Goal: Task Accomplishment & Management: Use online tool/utility

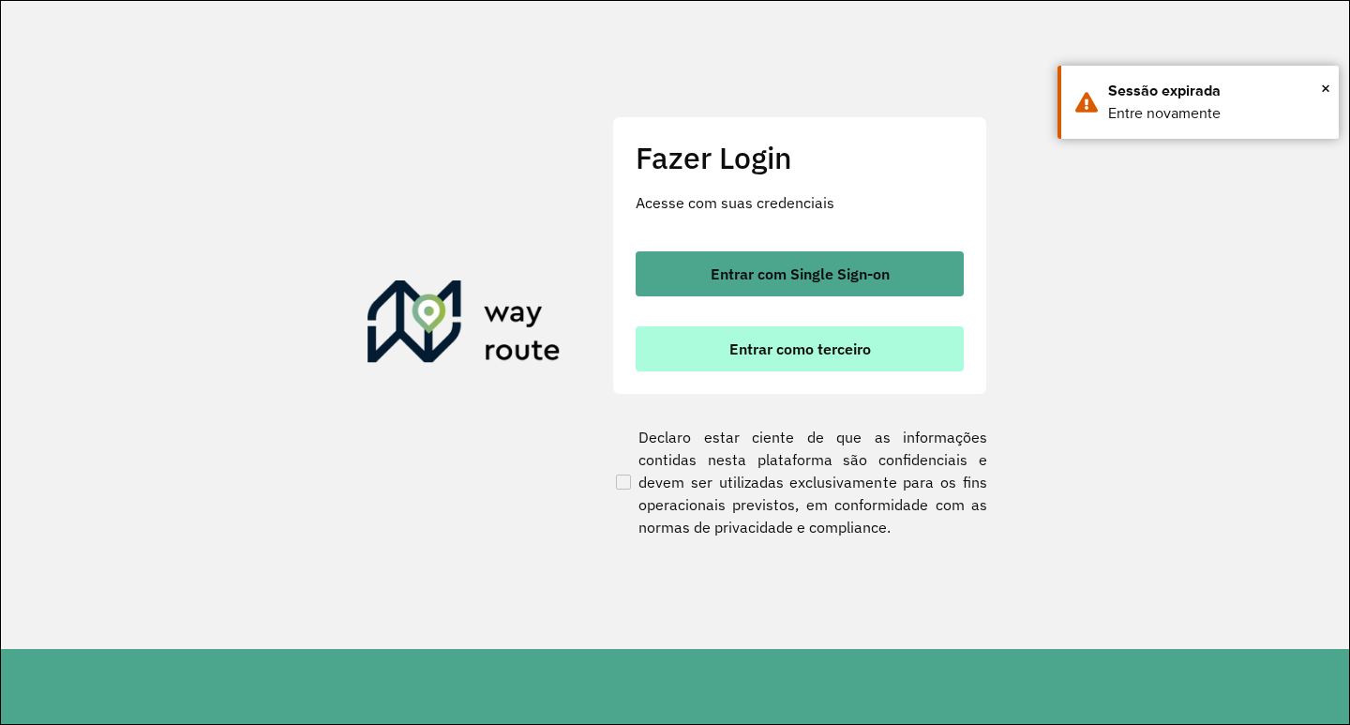
click at [773, 358] on button "Entrar como terceiro" at bounding box center [800, 348] width 328 height 45
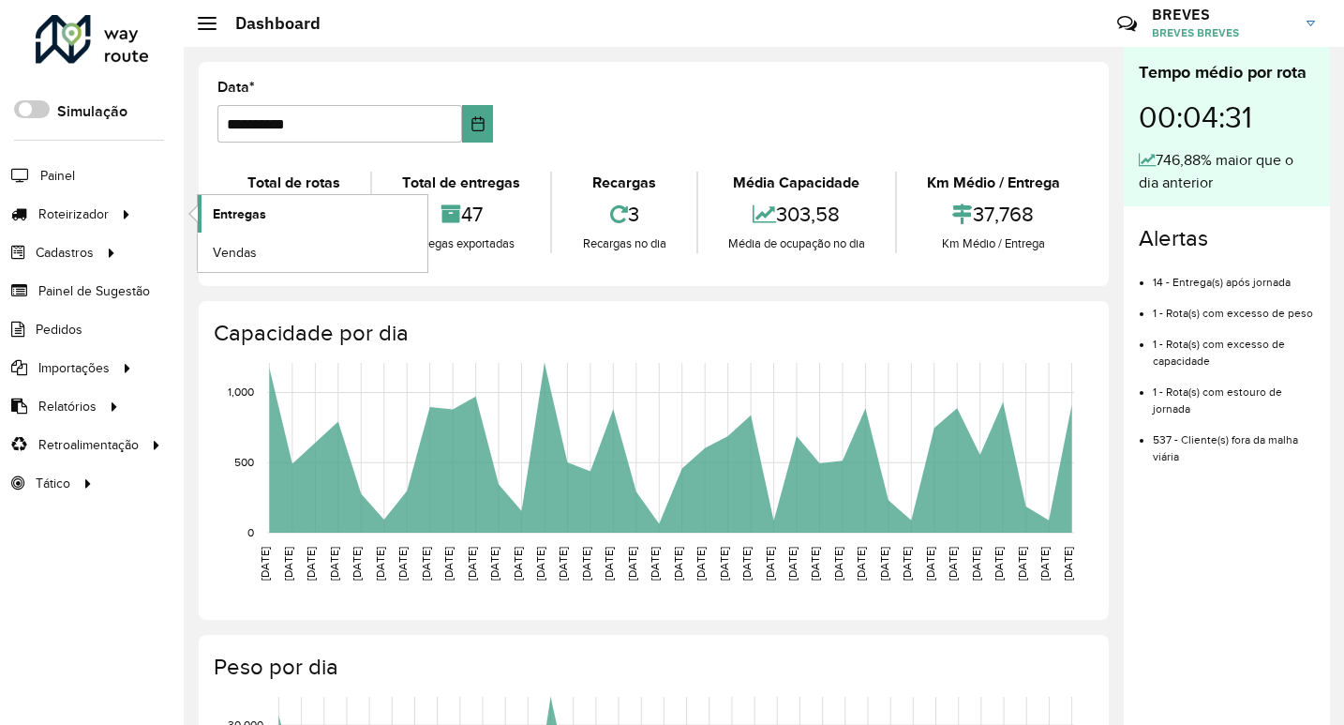
click at [294, 223] on link "Entregas" at bounding box center [313, 214] width 230 height 38
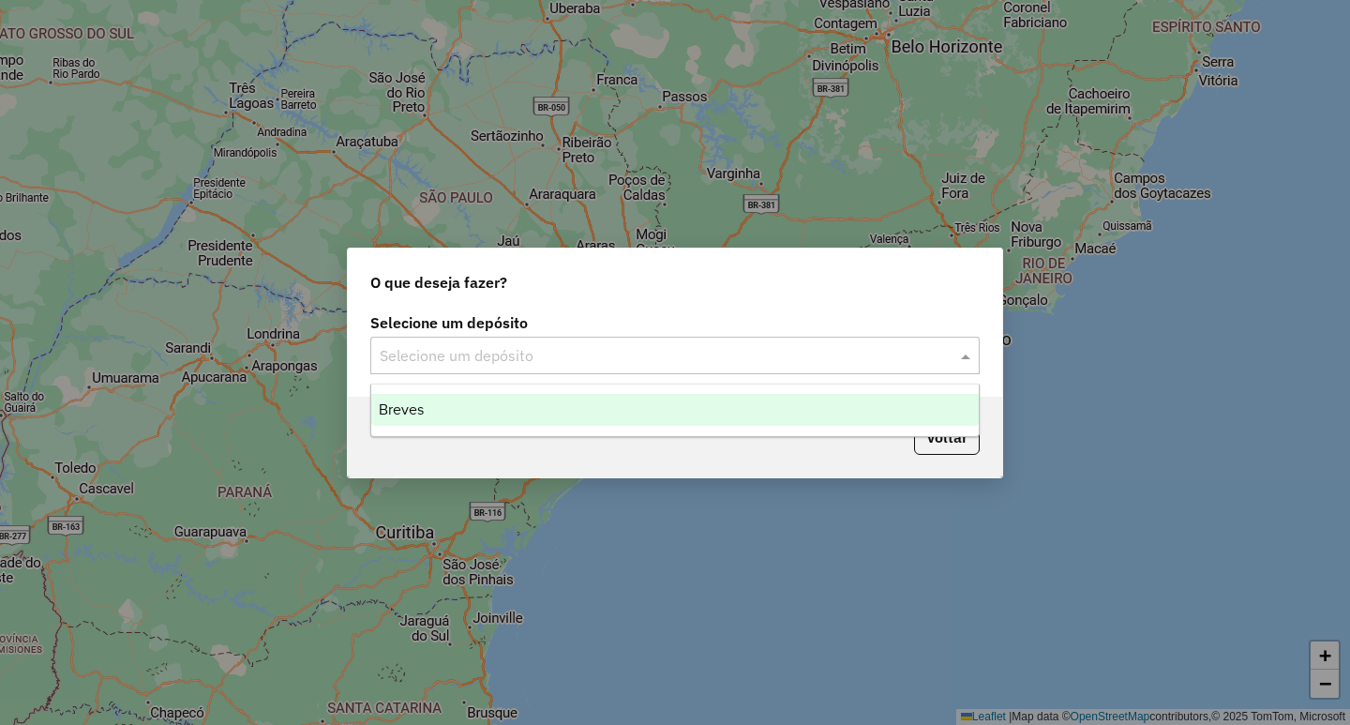
click at [458, 349] on input "text" at bounding box center [656, 356] width 553 height 23
click at [397, 401] on span "Breves" at bounding box center [401, 409] width 45 height 16
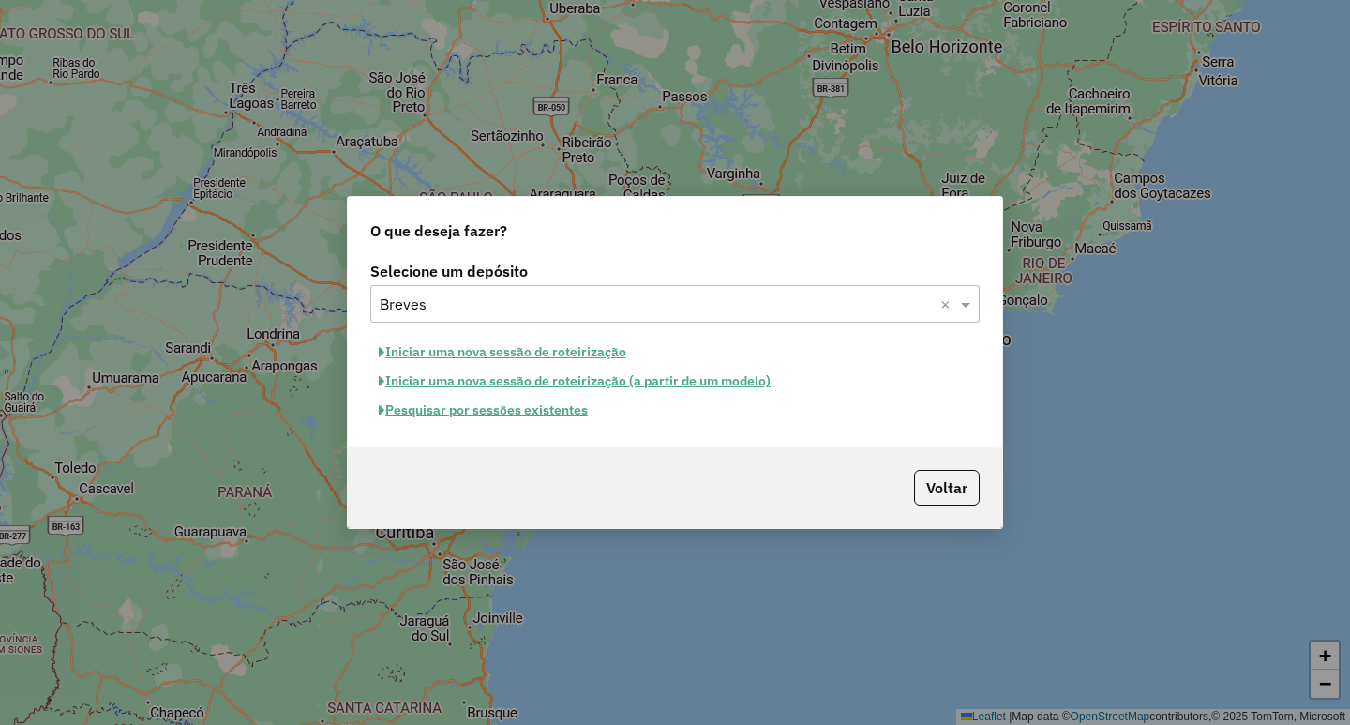
click at [483, 353] on button "Iniciar uma nova sessão de roteirização" at bounding box center [502, 352] width 264 height 29
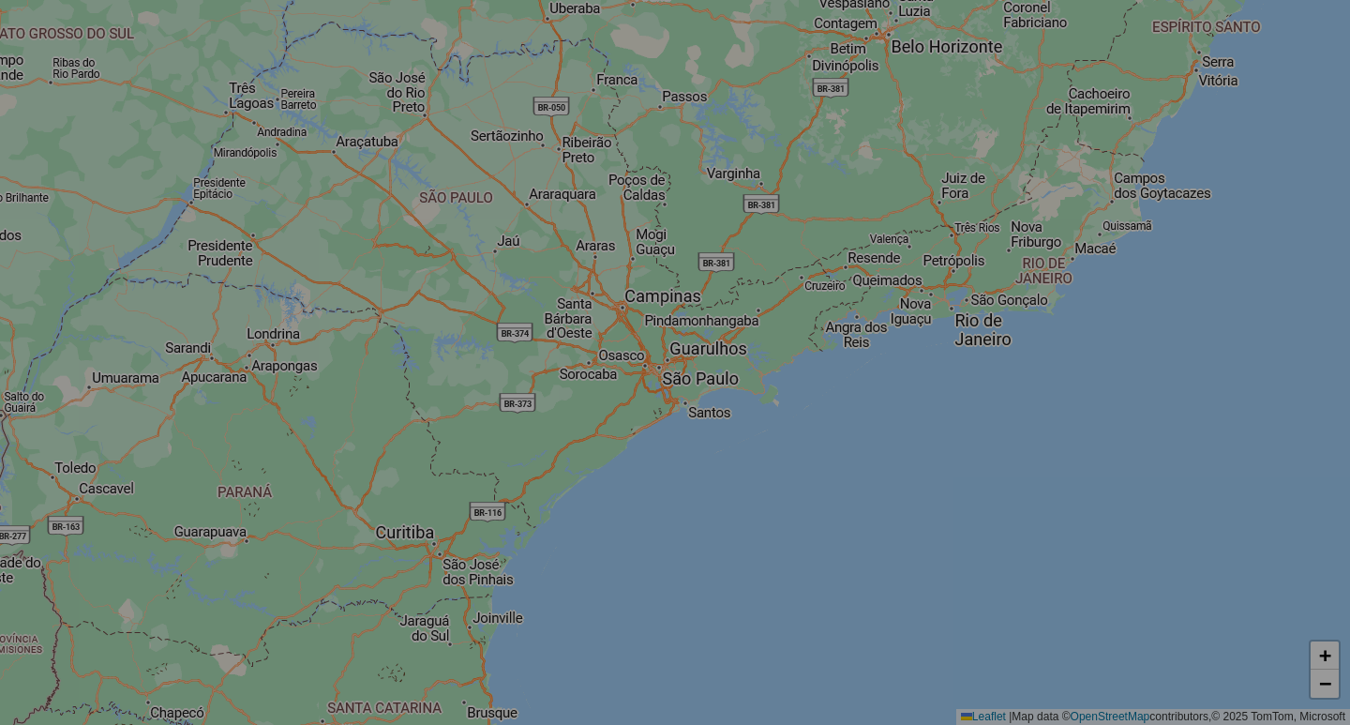
select select "*"
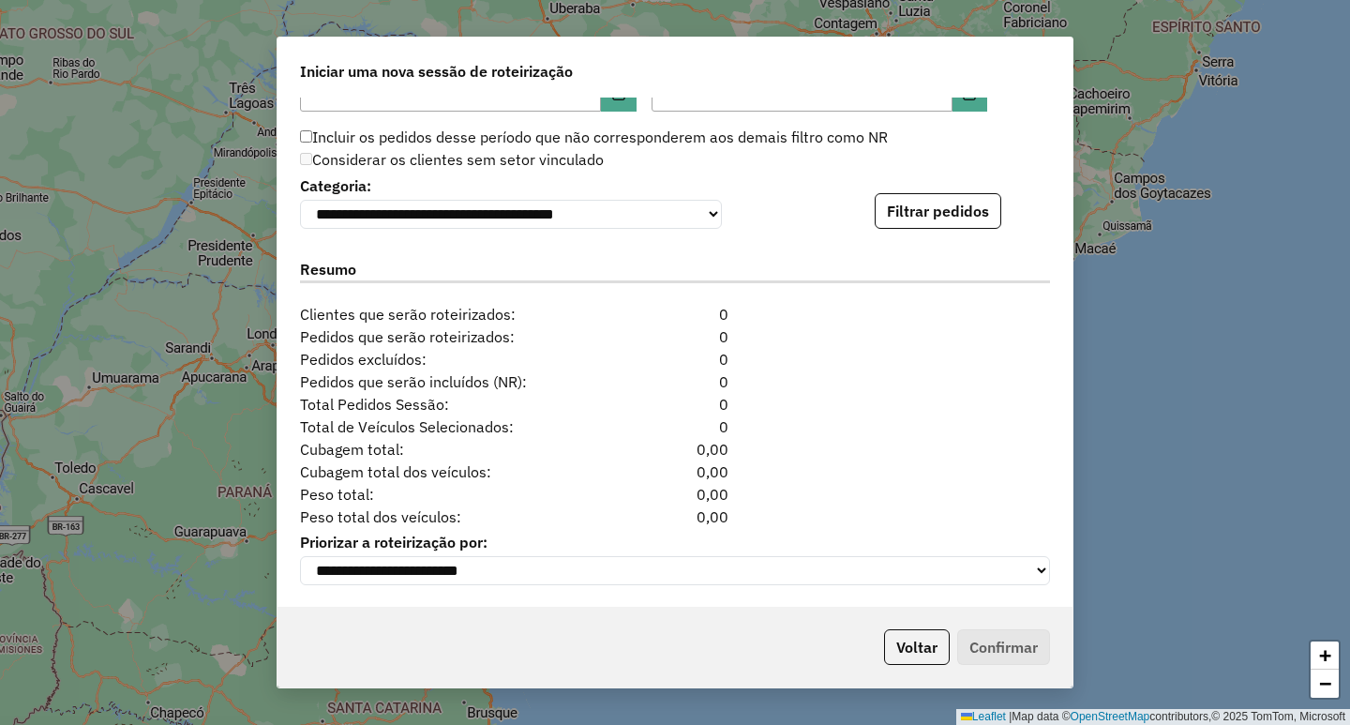
scroll to position [1868, 0]
click at [900, 210] on button "Filtrar pedidos" at bounding box center [938, 211] width 127 height 36
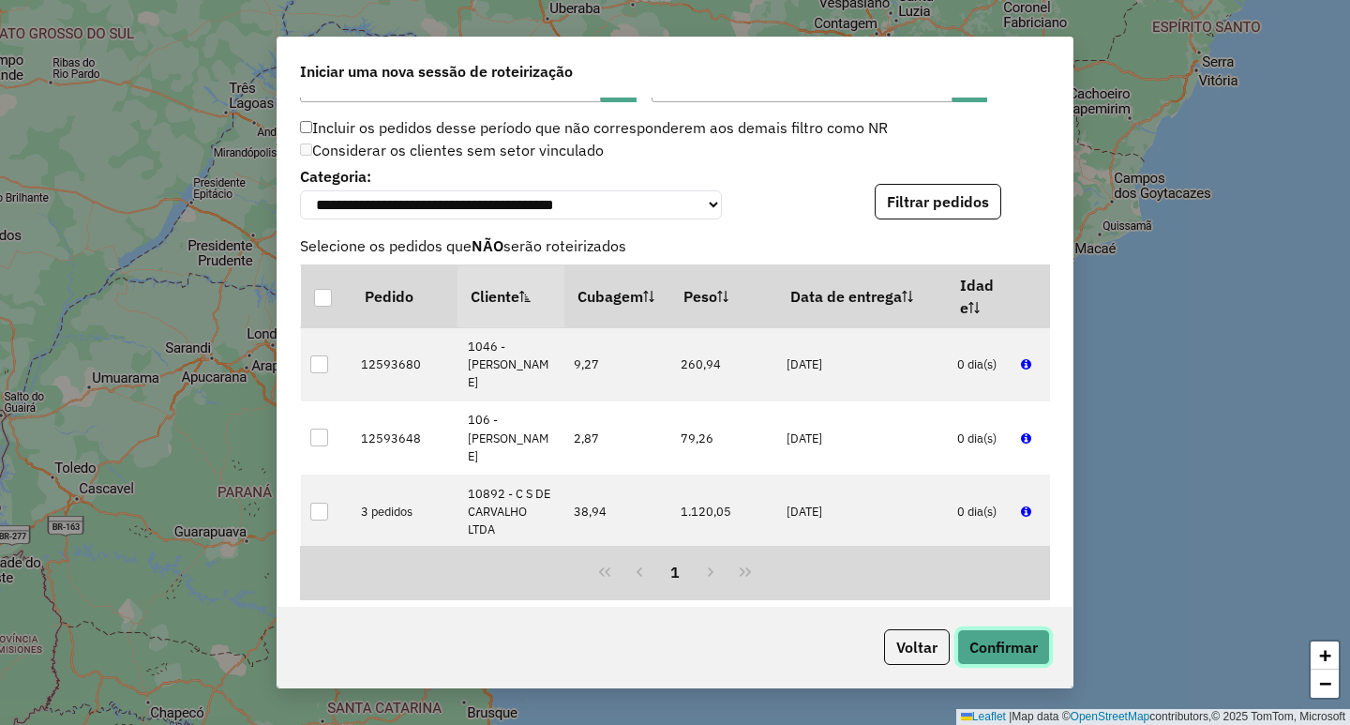
click at [994, 654] on button "Confirmar" at bounding box center [1003, 647] width 93 height 36
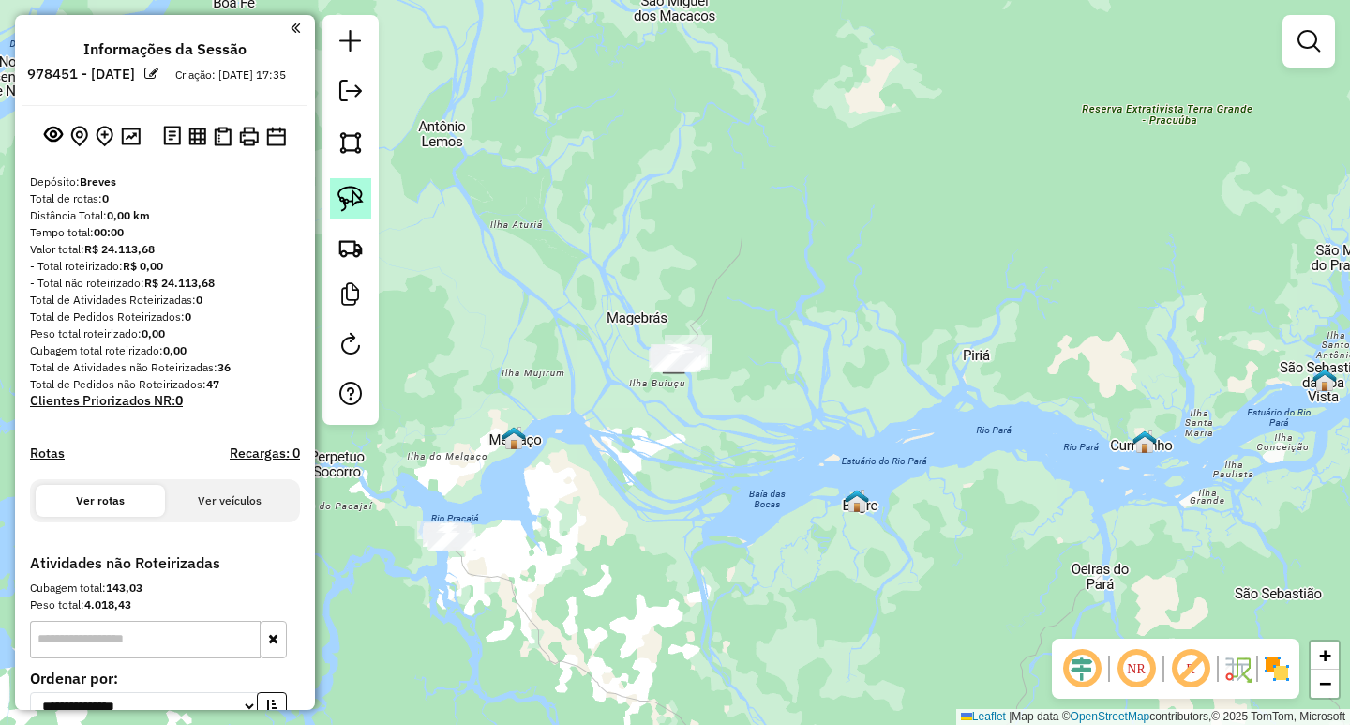
click at [352, 191] on img at bounding box center [351, 199] width 26 height 26
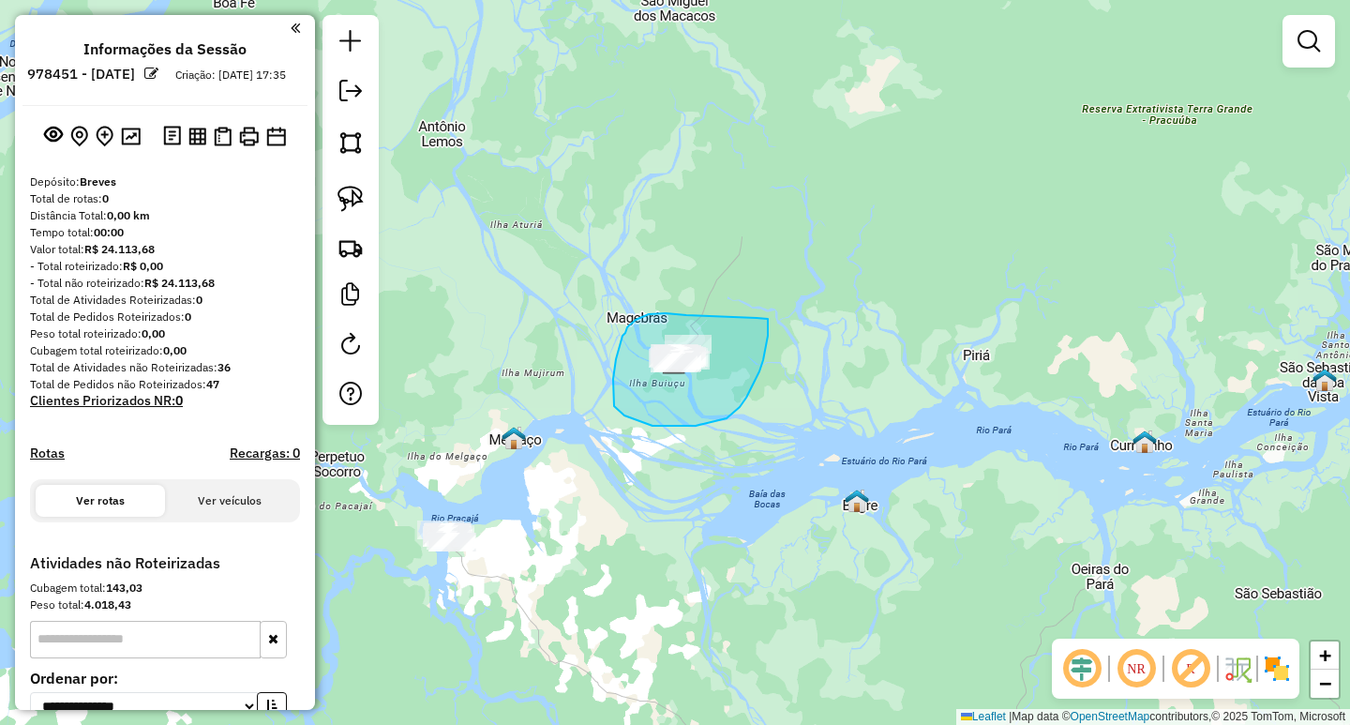
drag, startPoint x: 686, startPoint y: 315, endPoint x: 750, endPoint y: 318, distance: 63.8
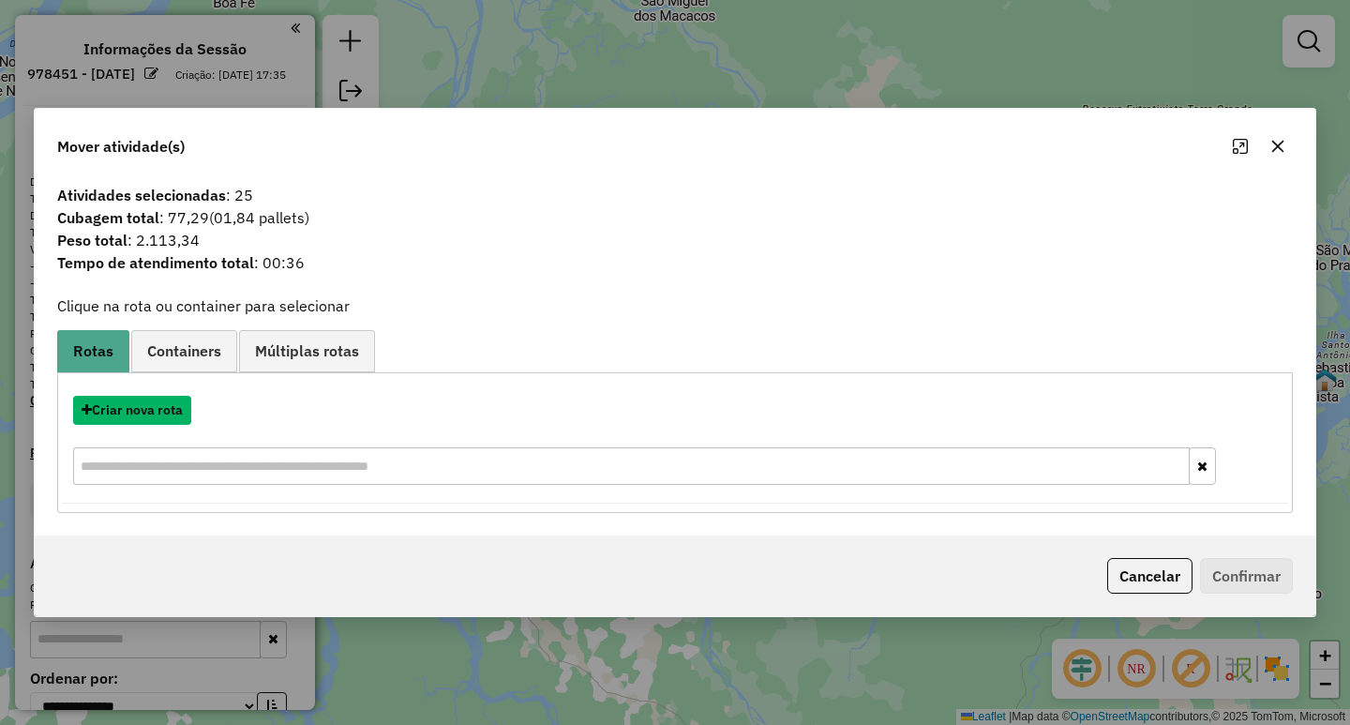
click at [131, 418] on button "Criar nova rota" at bounding box center [132, 410] width 118 height 29
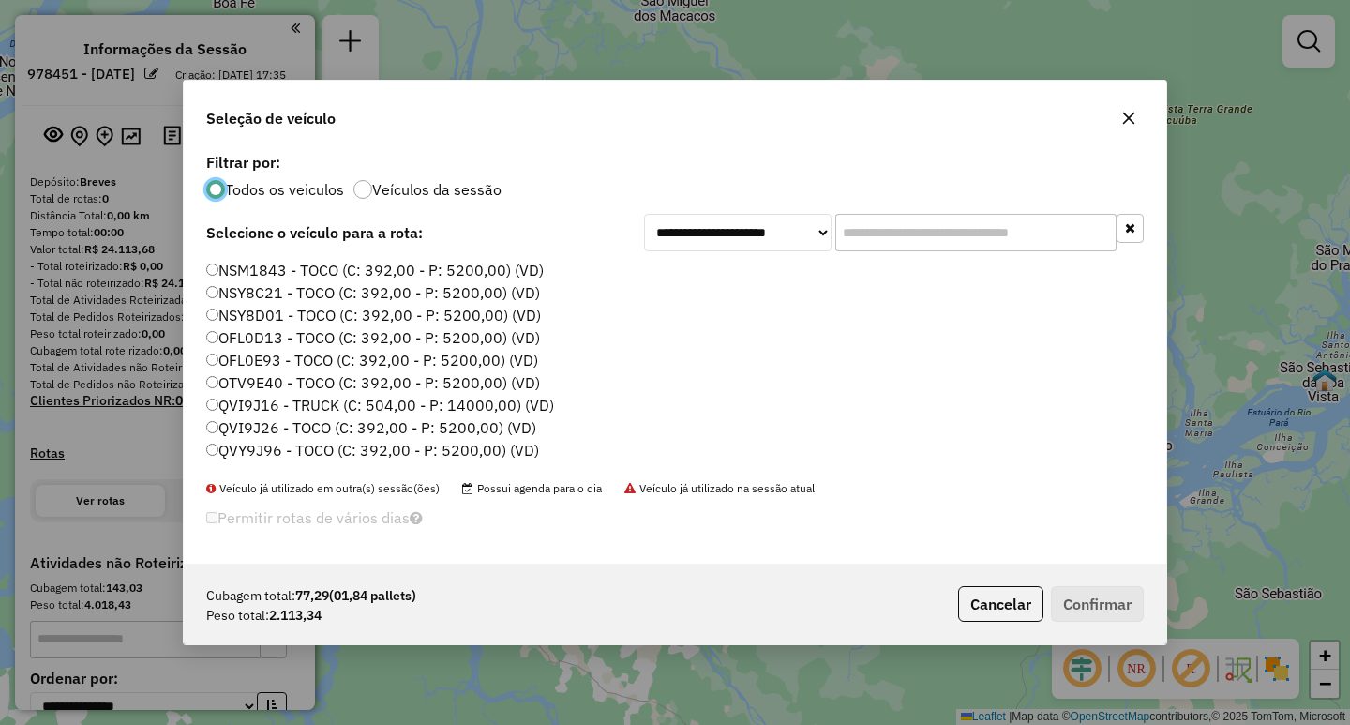
scroll to position [176, 0]
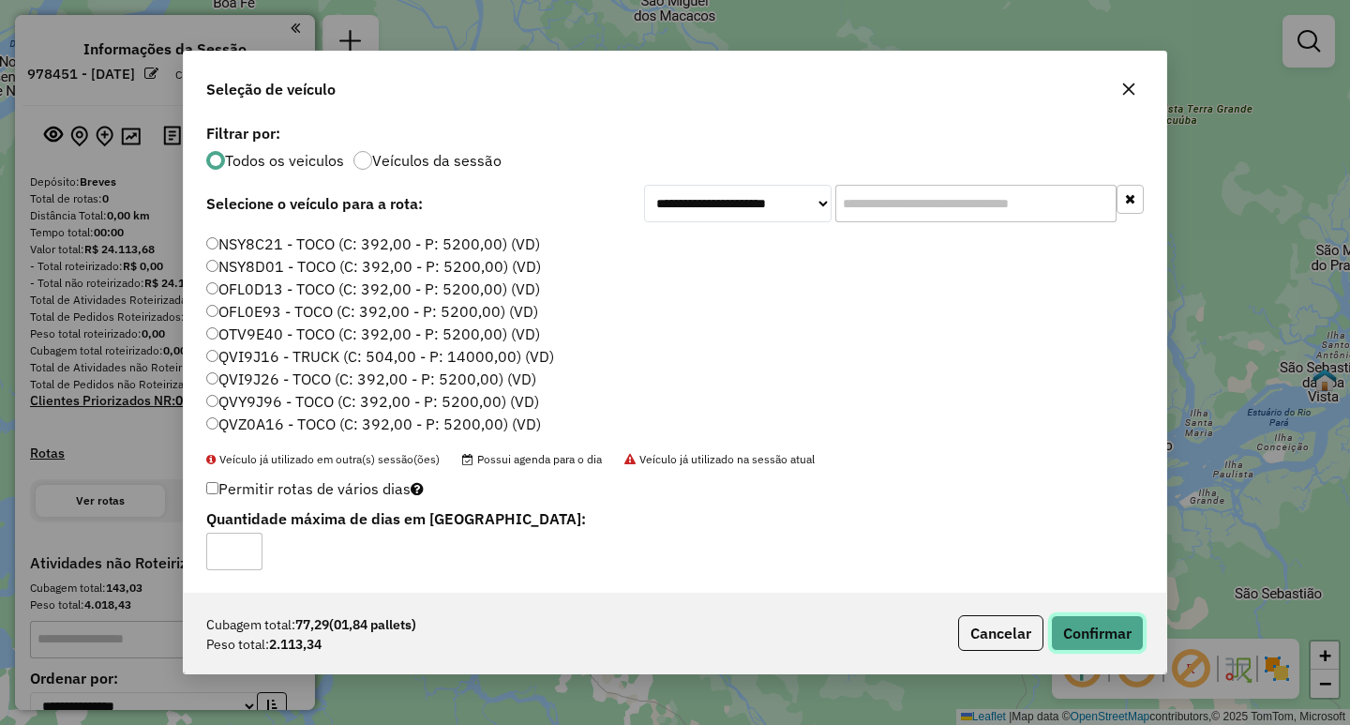
click at [1119, 627] on button "Confirmar" at bounding box center [1097, 633] width 93 height 36
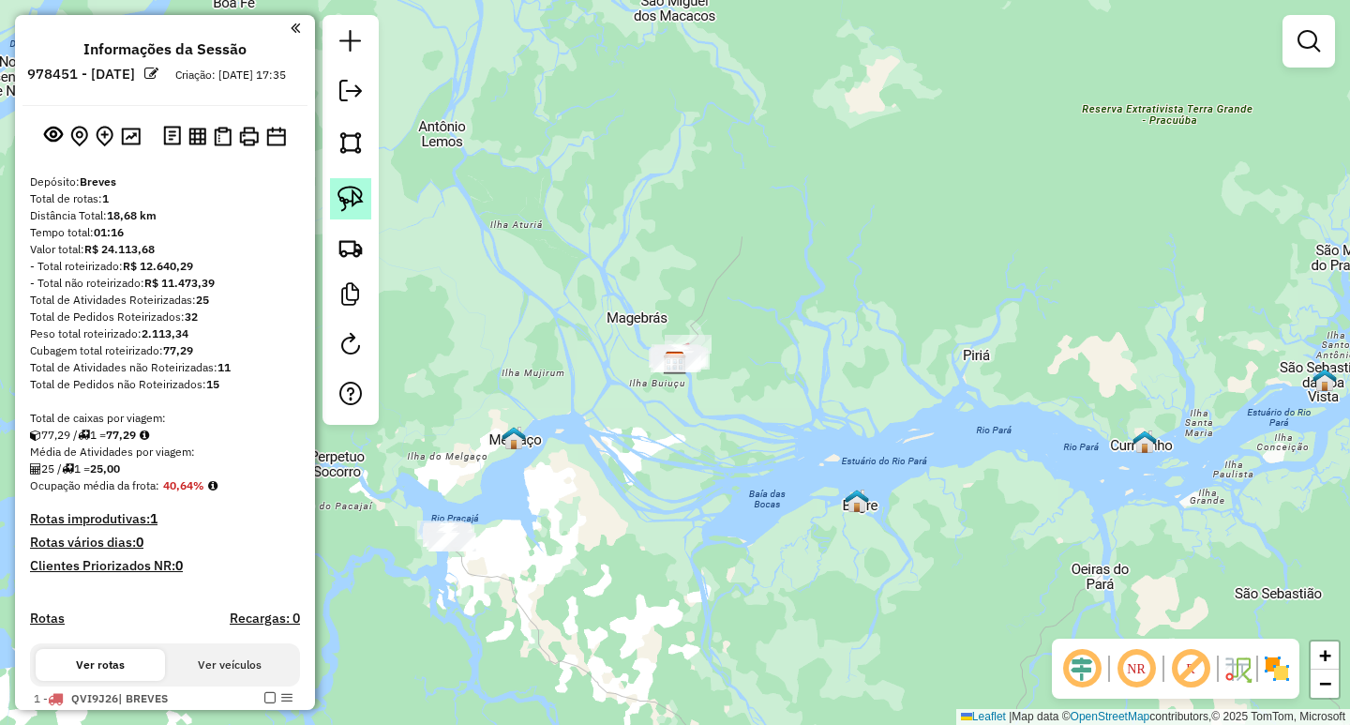
click at [353, 202] on img at bounding box center [351, 199] width 26 height 26
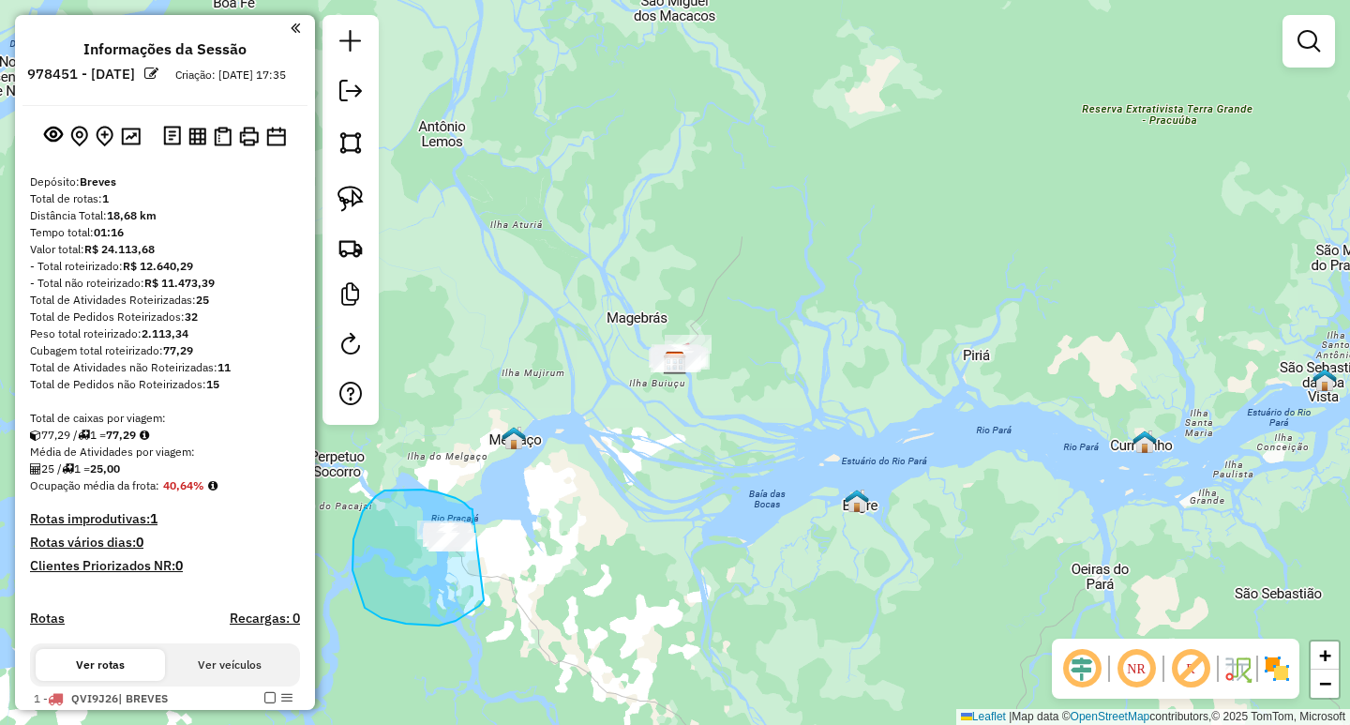
drag, startPoint x: 473, startPoint y: 512, endPoint x: 493, endPoint y: 544, distance: 38.0
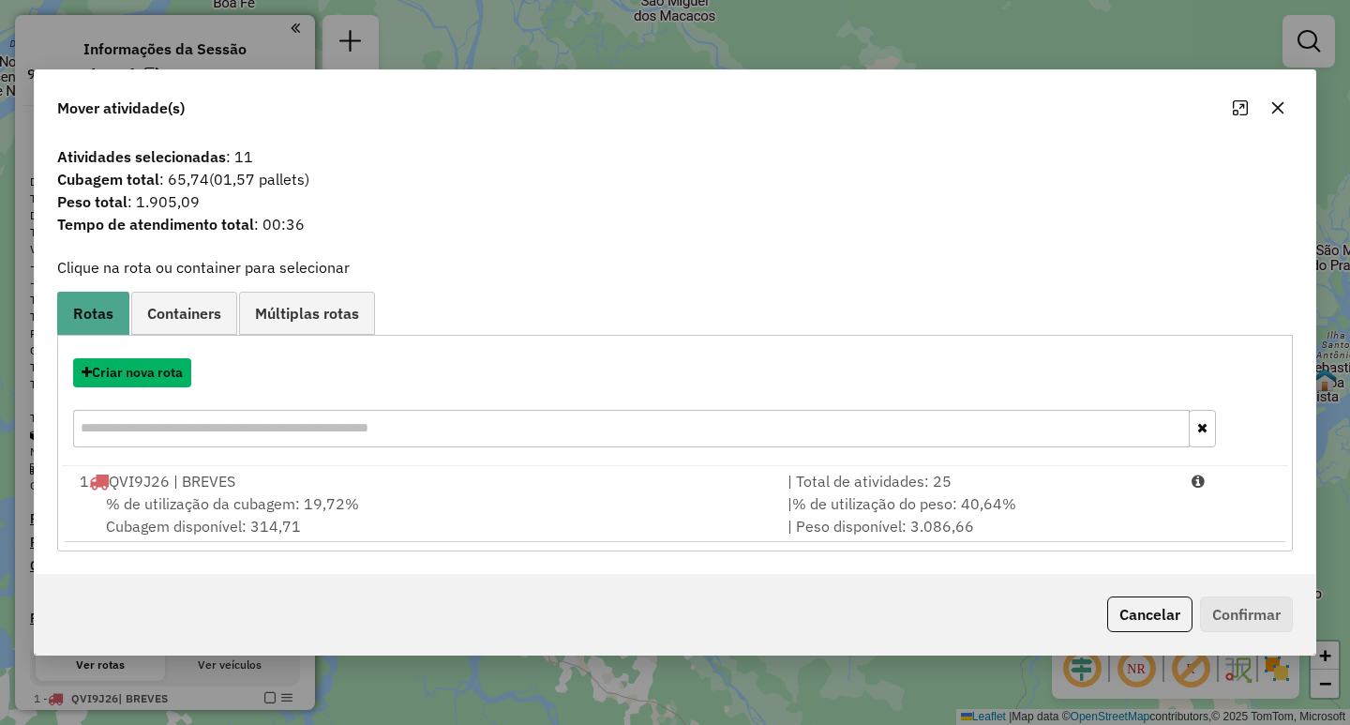
click at [123, 375] on button "Criar nova rota" at bounding box center [132, 372] width 118 height 29
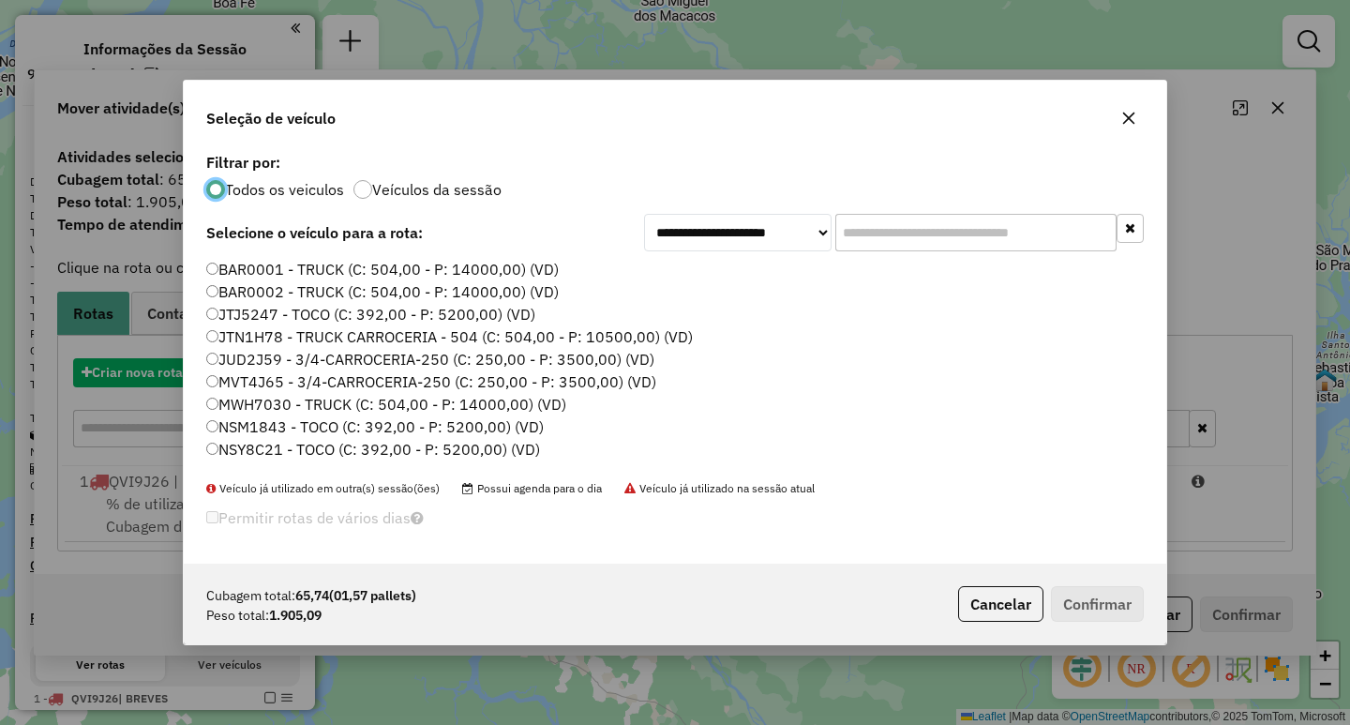
scroll to position [10, 6]
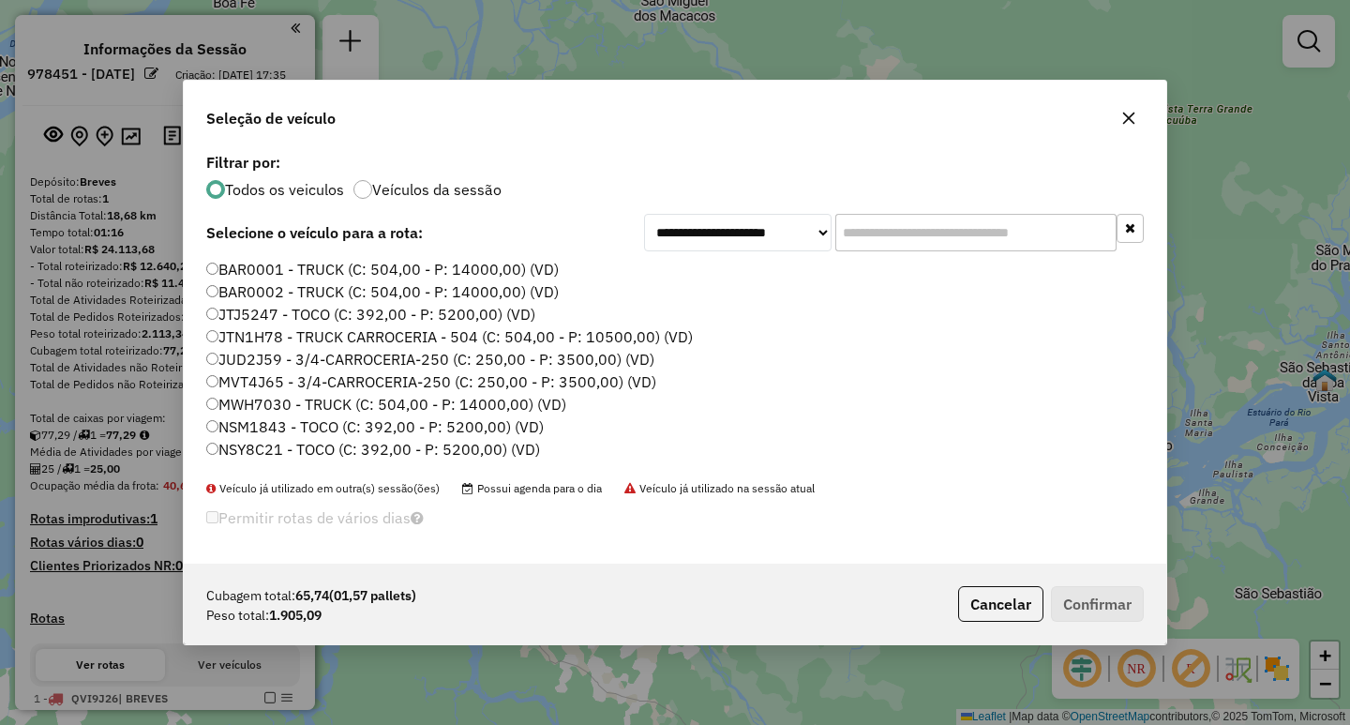
click at [208, 260] on label "BAR0001 - TRUCK (C: 504,00 - P: 14000,00) (VD)" at bounding box center [382, 269] width 353 height 23
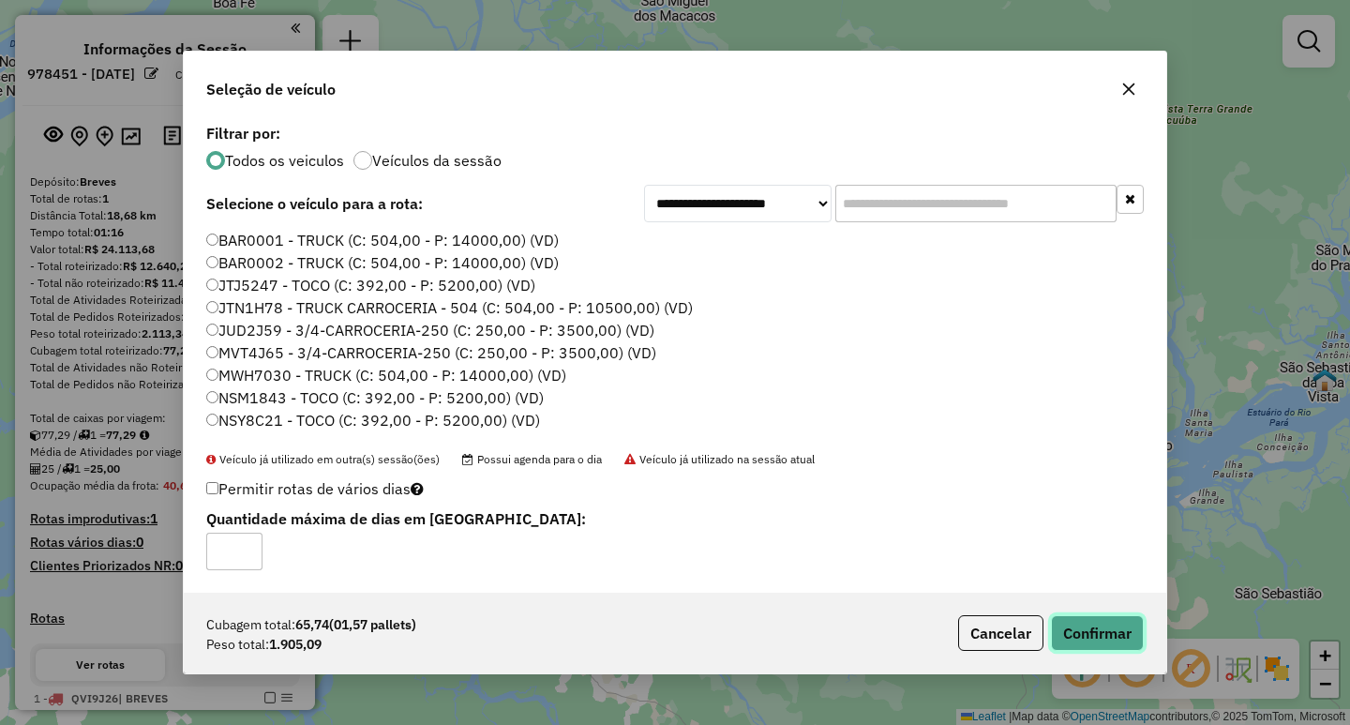
click at [1099, 639] on button "Confirmar" at bounding box center [1097, 633] width 93 height 36
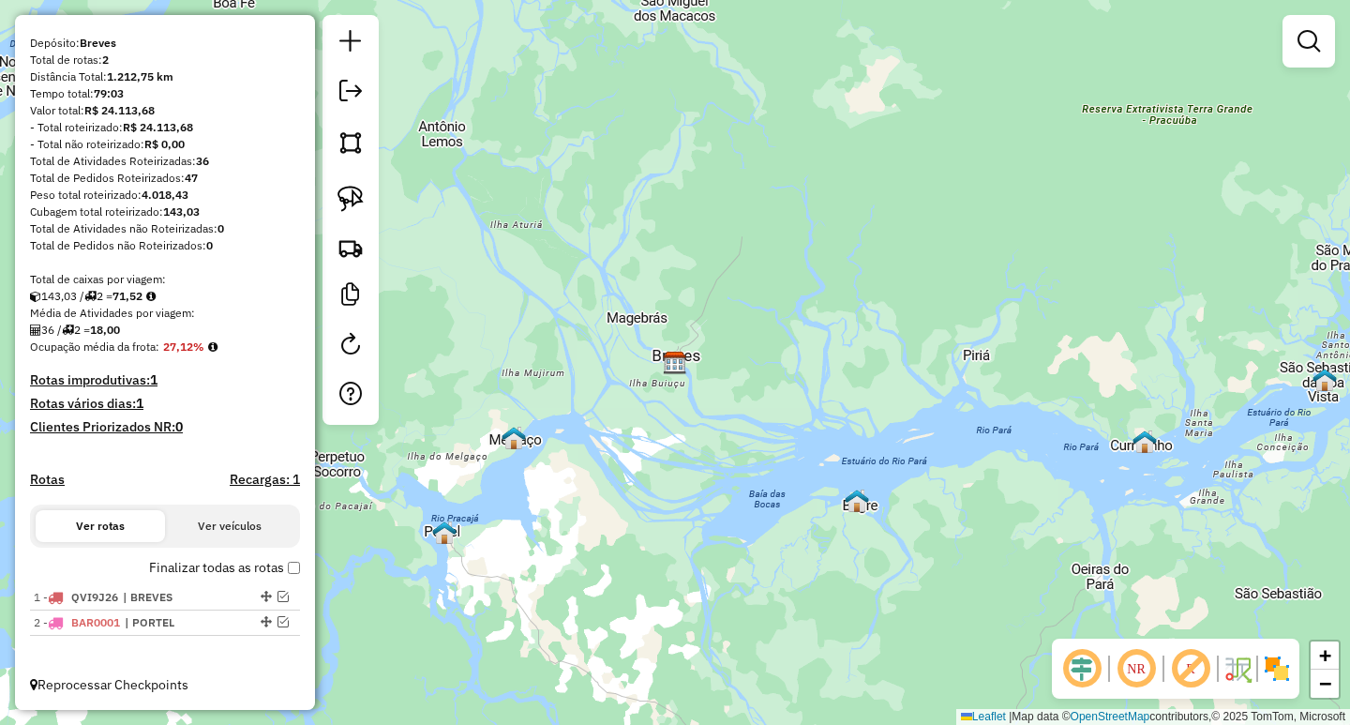
scroll to position [156, 0]
click at [345, 96] on em at bounding box center [350, 91] width 23 height 23
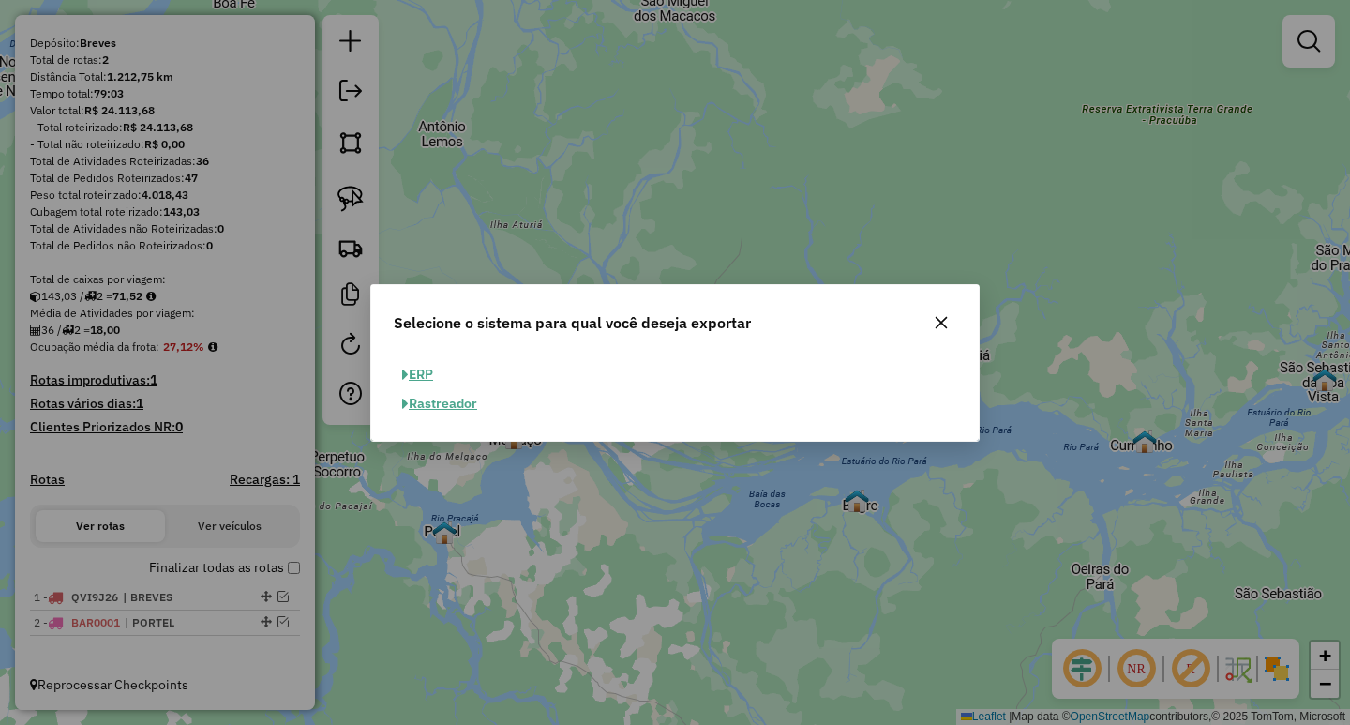
click at [428, 370] on button "ERP" at bounding box center [418, 374] width 48 height 29
select select "**"
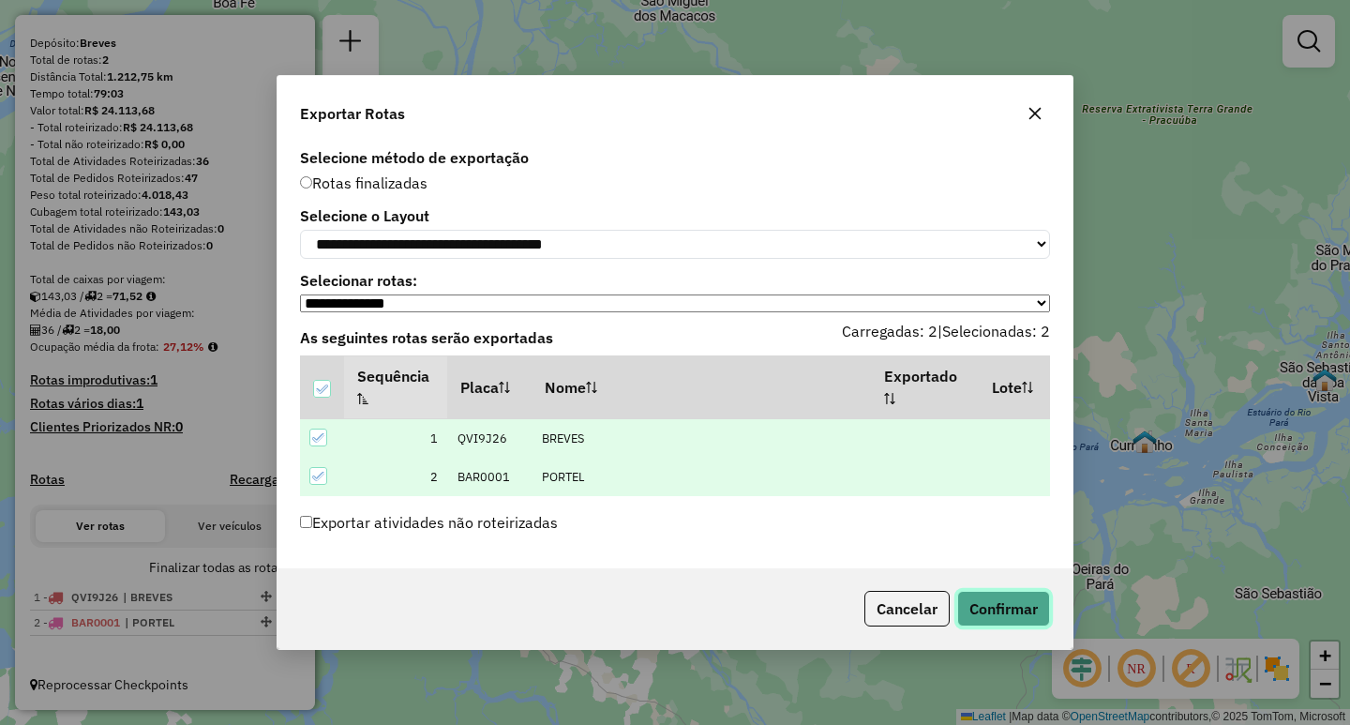
click at [996, 623] on button "Confirmar" at bounding box center [1003, 609] width 93 height 36
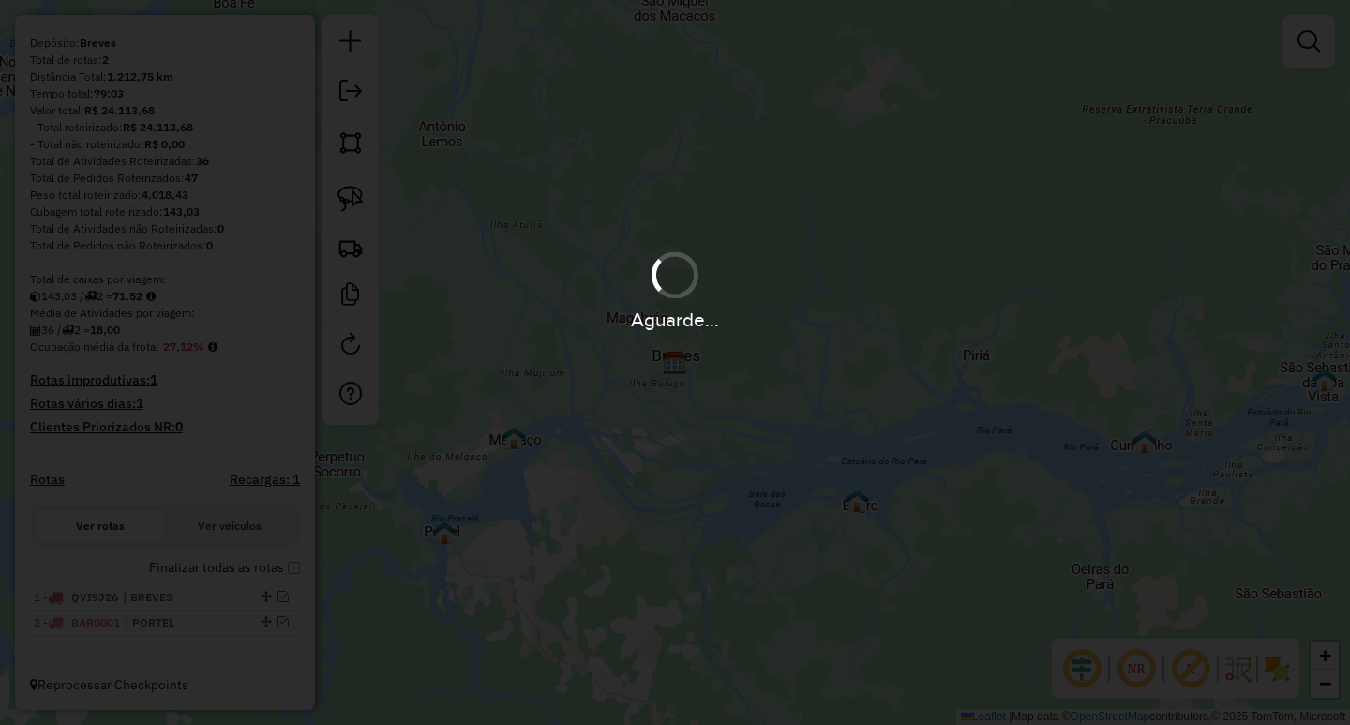
scroll to position [206, 0]
